Goal: Transaction & Acquisition: Subscribe to service/newsletter

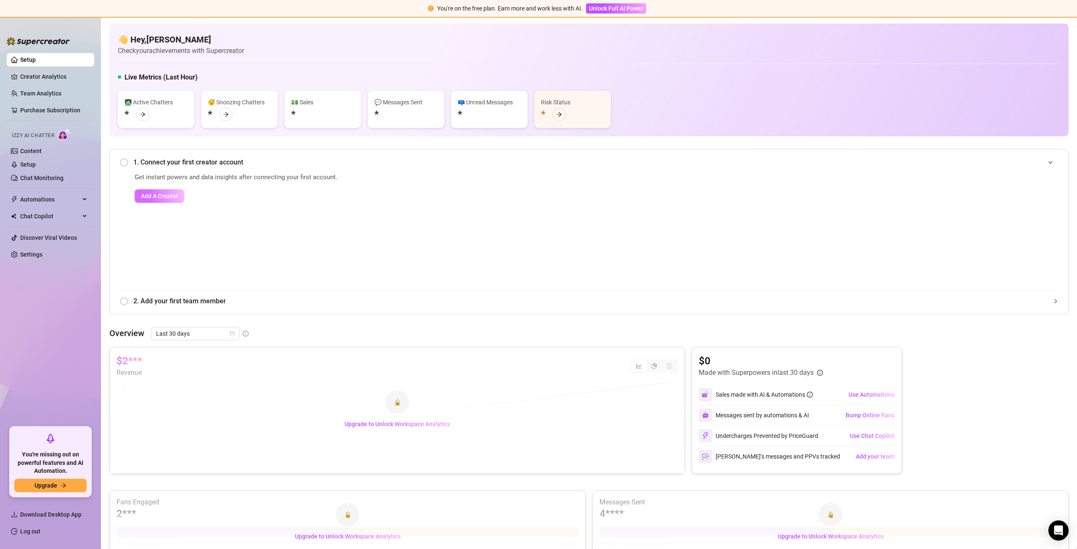
click at [167, 197] on span "Add A Creator" at bounding box center [159, 196] width 37 height 7
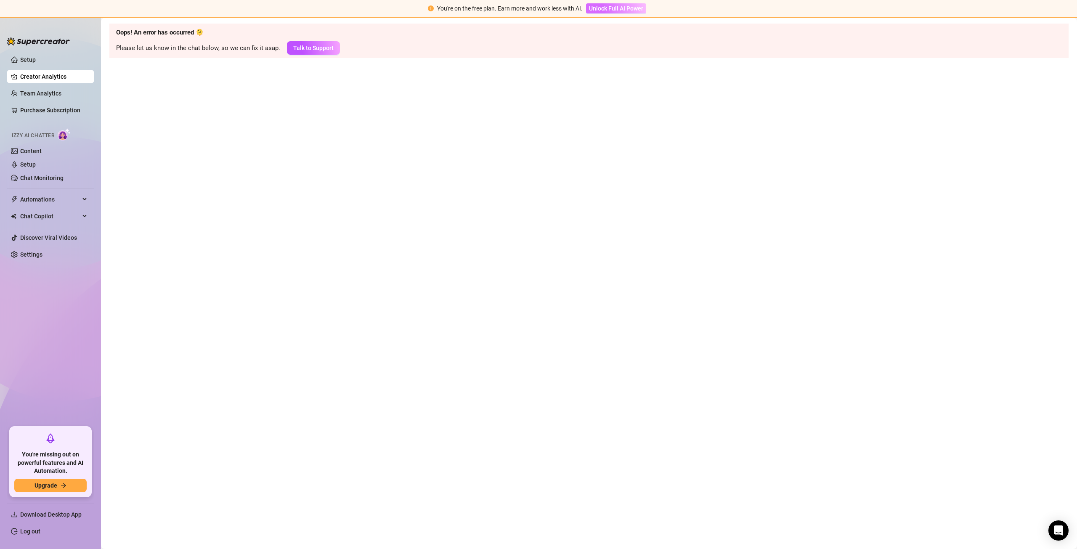
click at [607, 12] on span "Unlock Full AI Power" at bounding box center [616, 8] width 54 height 7
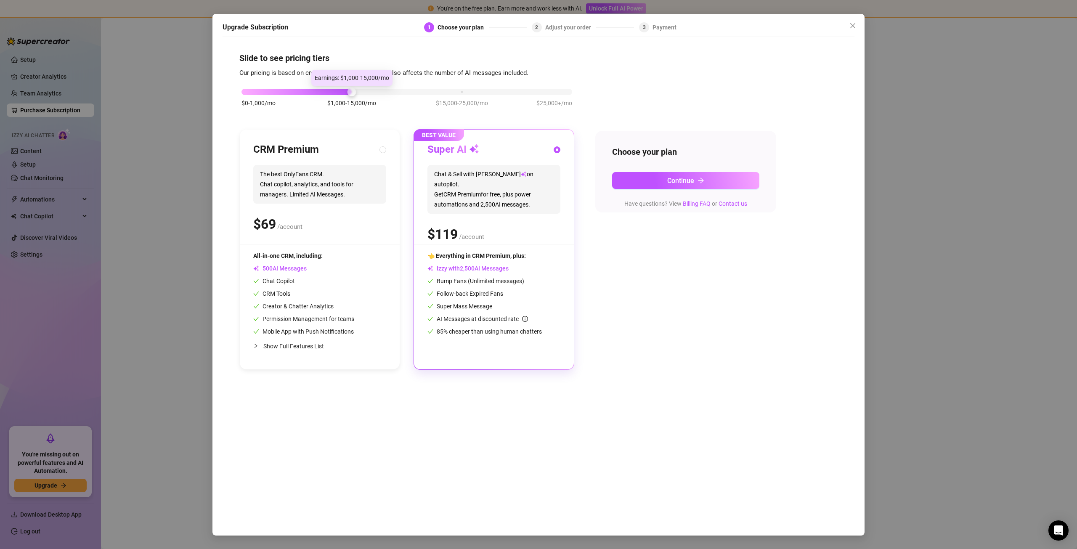
drag, startPoint x: 348, startPoint y: 92, endPoint x: 373, endPoint y: 96, distance: 25.2
click at [373, 96] on div "$0-1,000/mo $1,000-15,000/mo $15,000-25,000/mo $25,000+/mo" at bounding box center [406, 102] width 335 height 48
click at [378, 90] on div at bounding box center [407, 92] width 331 height 6
drag, startPoint x: 378, startPoint y: 90, endPoint x: 394, endPoint y: 85, distance: 16.6
click at [394, 85] on div "$0-1,000/mo $1,000-15,000/mo $15,000-25,000/mo $25,000+/mo" at bounding box center [406, 102] width 335 height 48
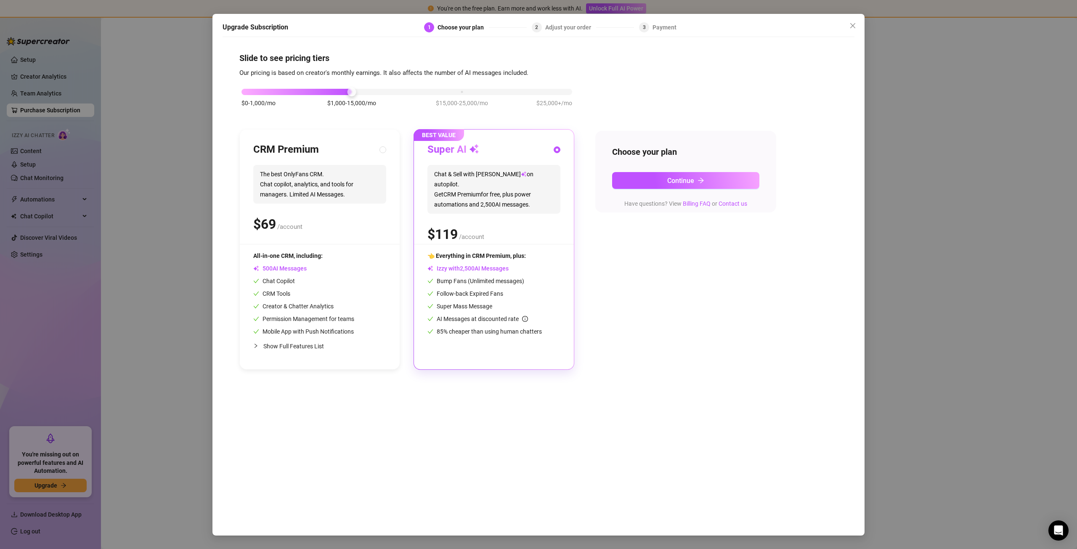
click at [399, 96] on div "$0-1,000/mo $1,000-15,000/mo $15,000-25,000/mo $25,000+/mo" at bounding box center [406, 102] width 335 height 48
click at [693, 182] on span "Continue" at bounding box center [680, 181] width 27 height 8
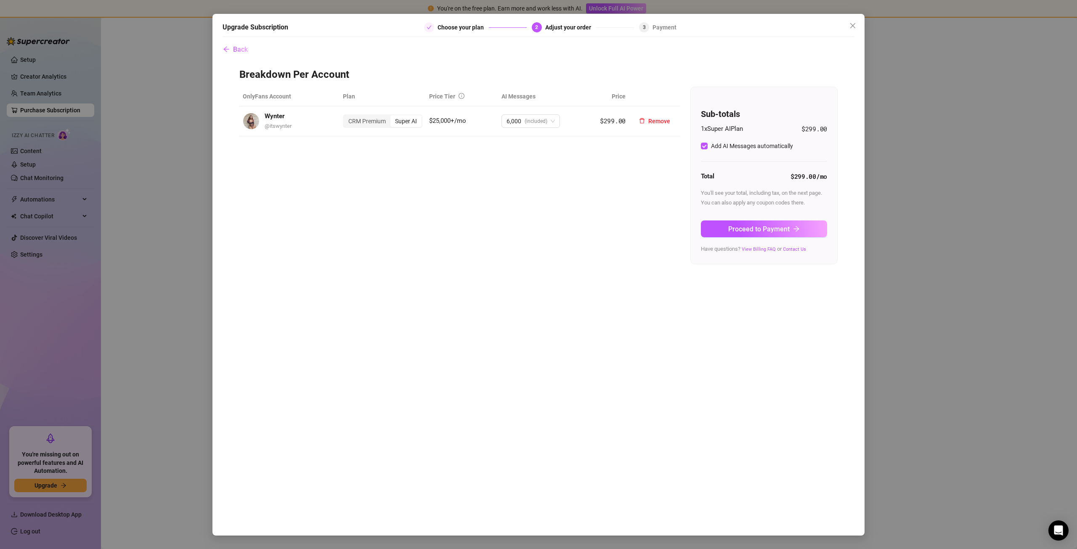
click at [446, 119] on span "$25,000+/mo" at bounding box center [447, 121] width 37 height 8
click at [367, 122] on div "CRM Premium" at bounding box center [367, 121] width 47 height 12
click at [346, 117] on input "CRM Premium" at bounding box center [346, 117] width 0 height 0
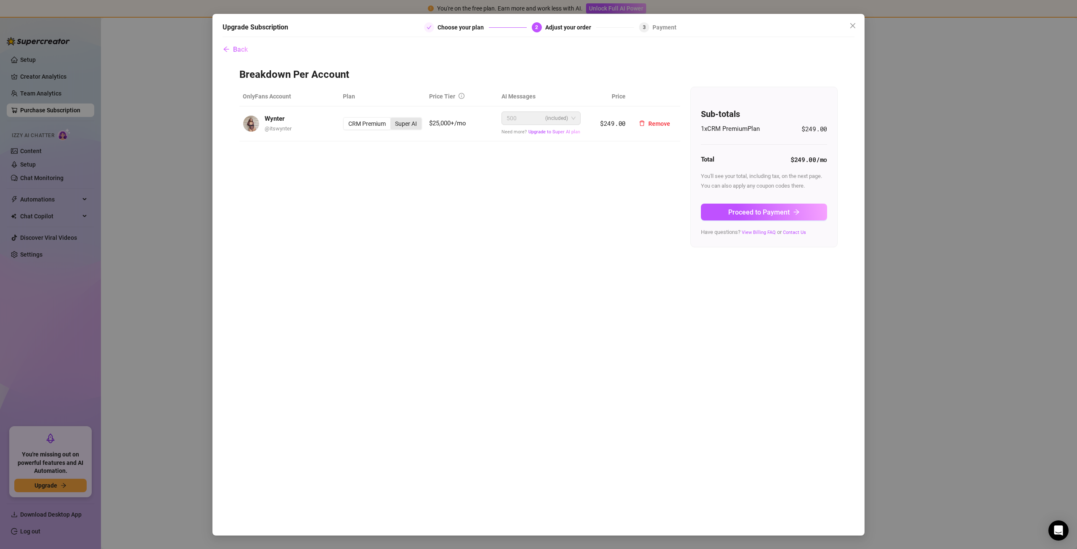
click at [409, 121] on div "Super AI" at bounding box center [406, 124] width 31 height 12
click at [393, 119] on input "Super AI" at bounding box center [393, 119] width 0 height 0
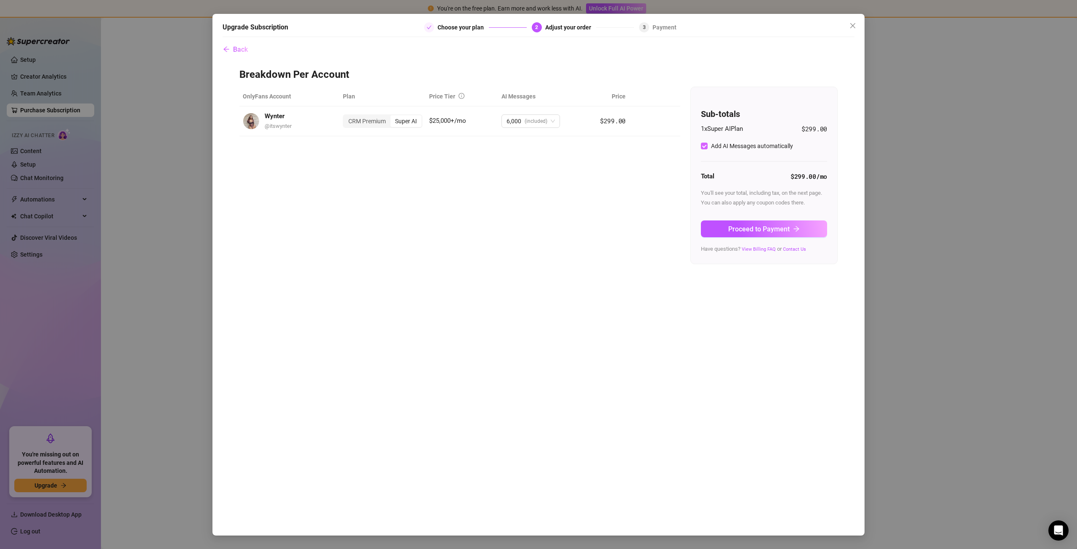
click at [708, 148] on span "Add AI Messages automatically" at bounding box center [752, 145] width 89 height 9
click at [708, 148] on input "Add AI Messages automatically" at bounding box center [704, 146] width 7 height 7
click at [703, 143] on input "Add AI Messages automatically" at bounding box center [704, 146] width 7 height 7
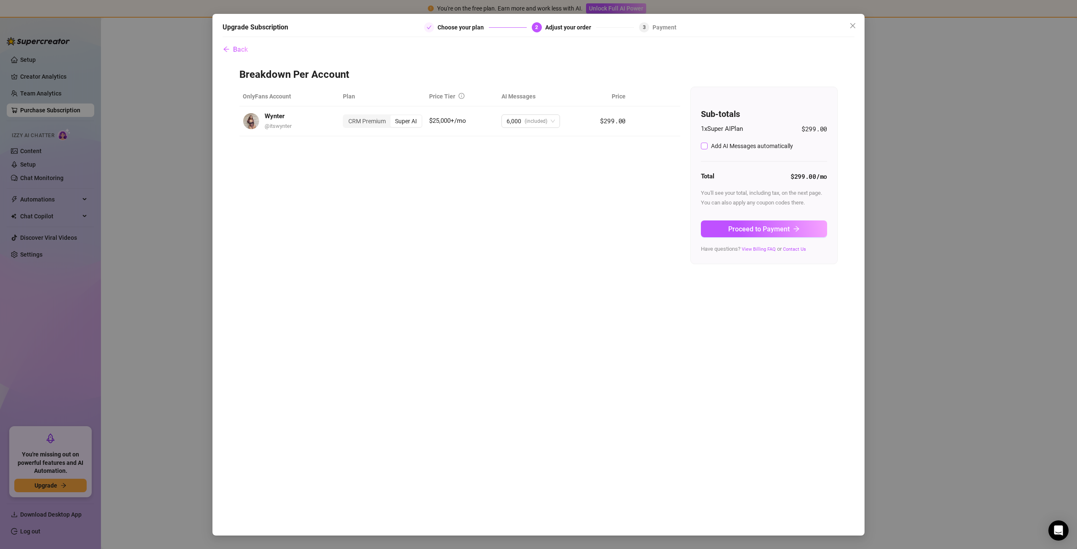
checkbox input "true"
click at [853, 25] on icon "close" at bounding box center [852, 25] width 5 height 5
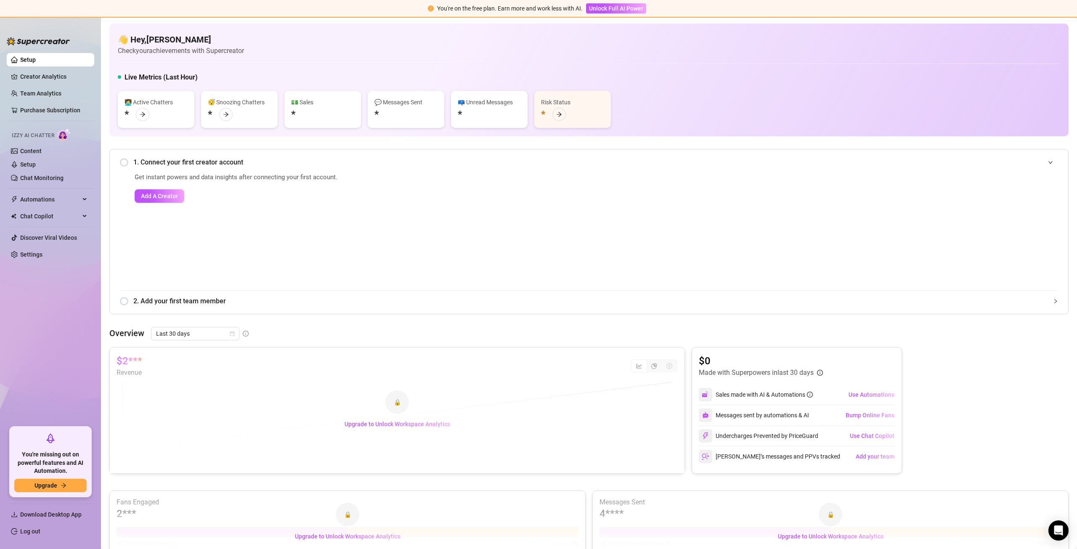
click at [125, 162] on div "1. Connect your first creator account" at bounding box center [589, 162] width 938 height 21
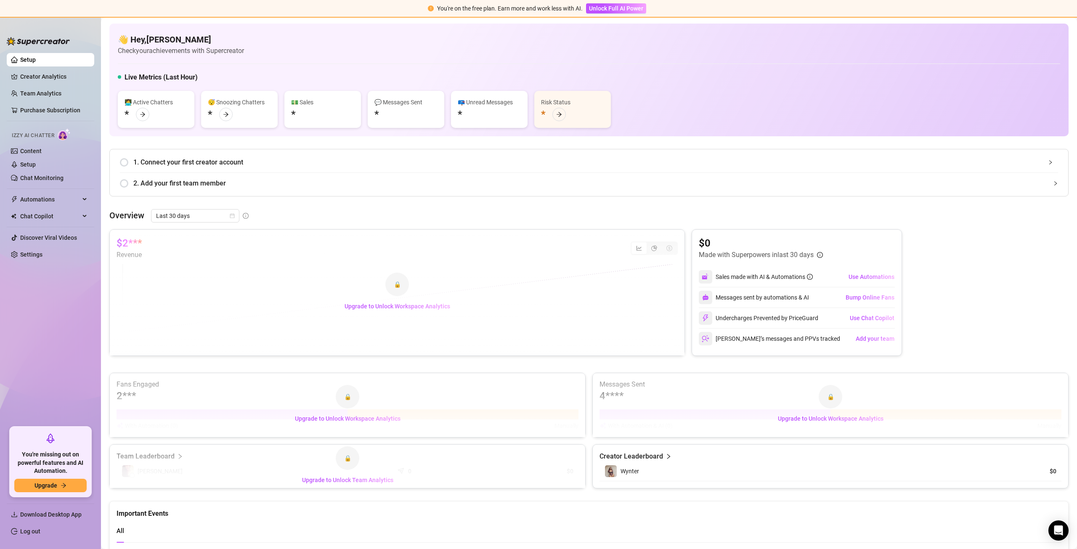
click at [183, 171] on div "1. Connect your first creator account" at bounding box center [589, 162] width 938 height 21
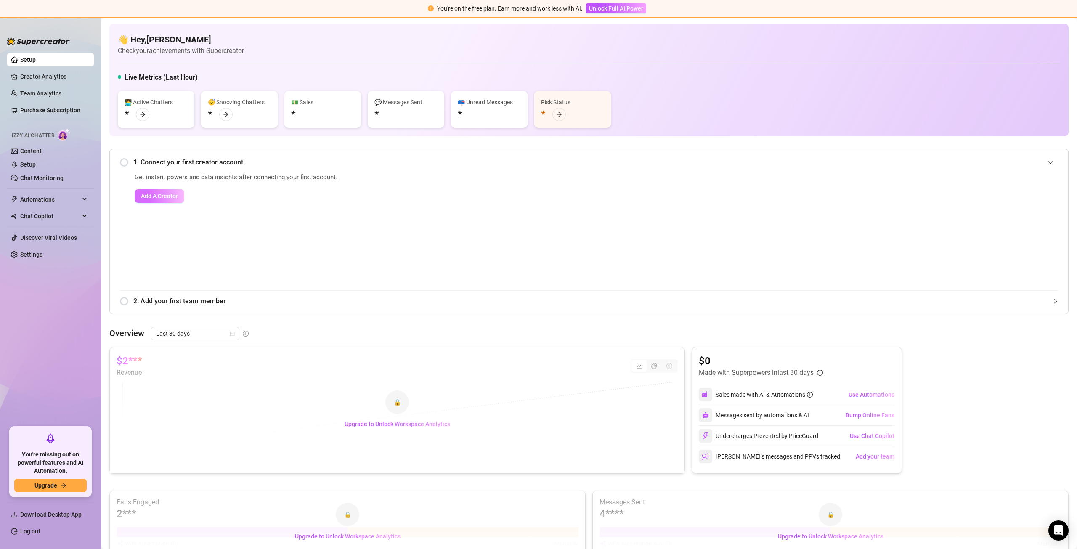
click at [174, 196] on span "Add A Creator" at bounding box center [159, 196] width 37 height 7
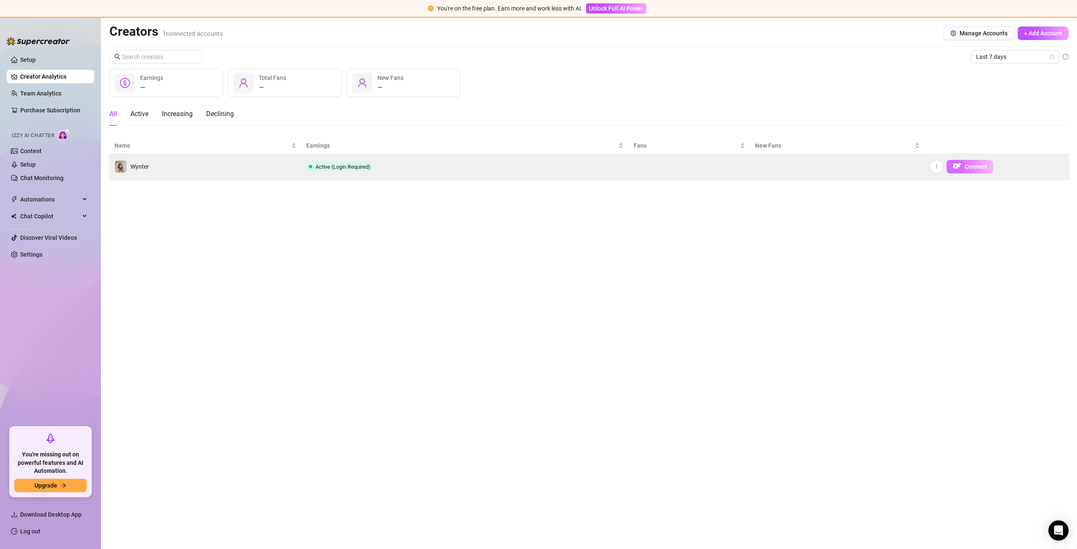
click at [965, 166] on span "Connect" at bounding box center [976, 166] width 22 height 7
click at [938, 163] on icon "more" at bounding box center [937, 166] width 6 height 6
